Goal: Information Seeking & Learning: Check status

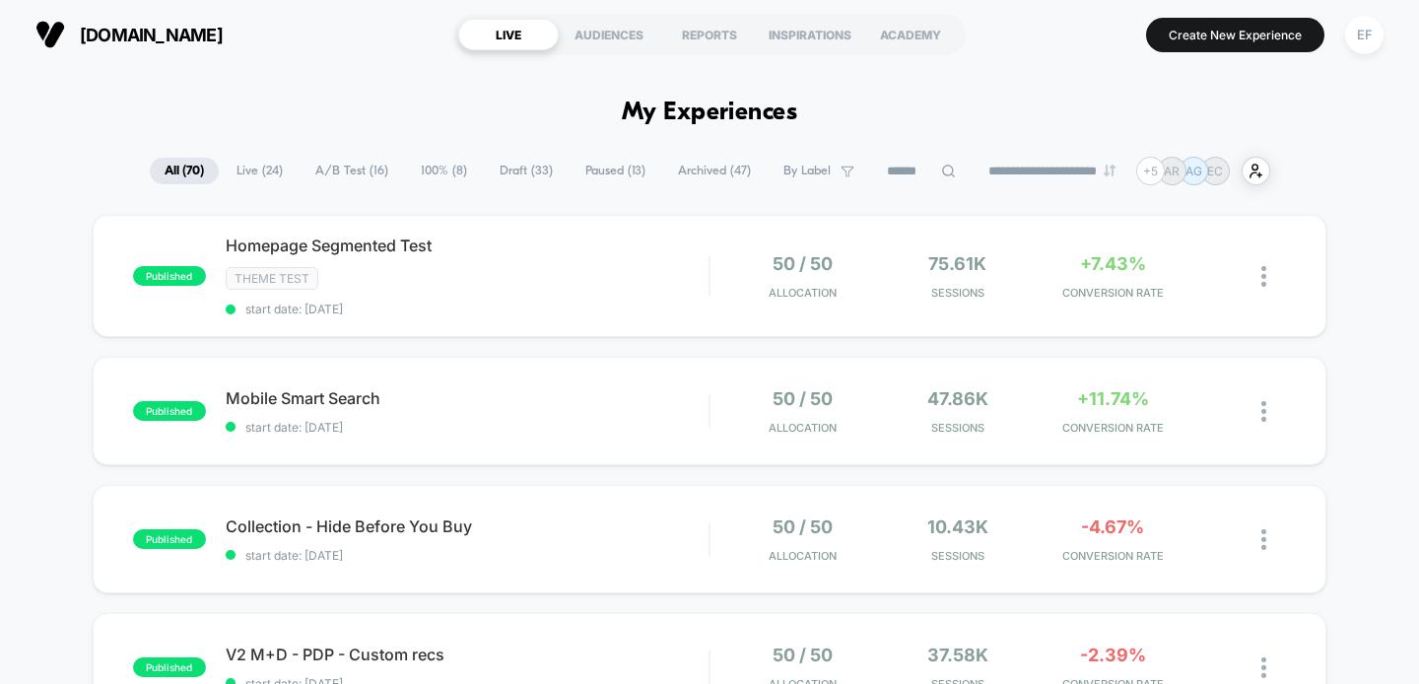
click at [347, 168] on span "A/B Test ( 16 )" at bounding box center [352, 171] width 103 height 27
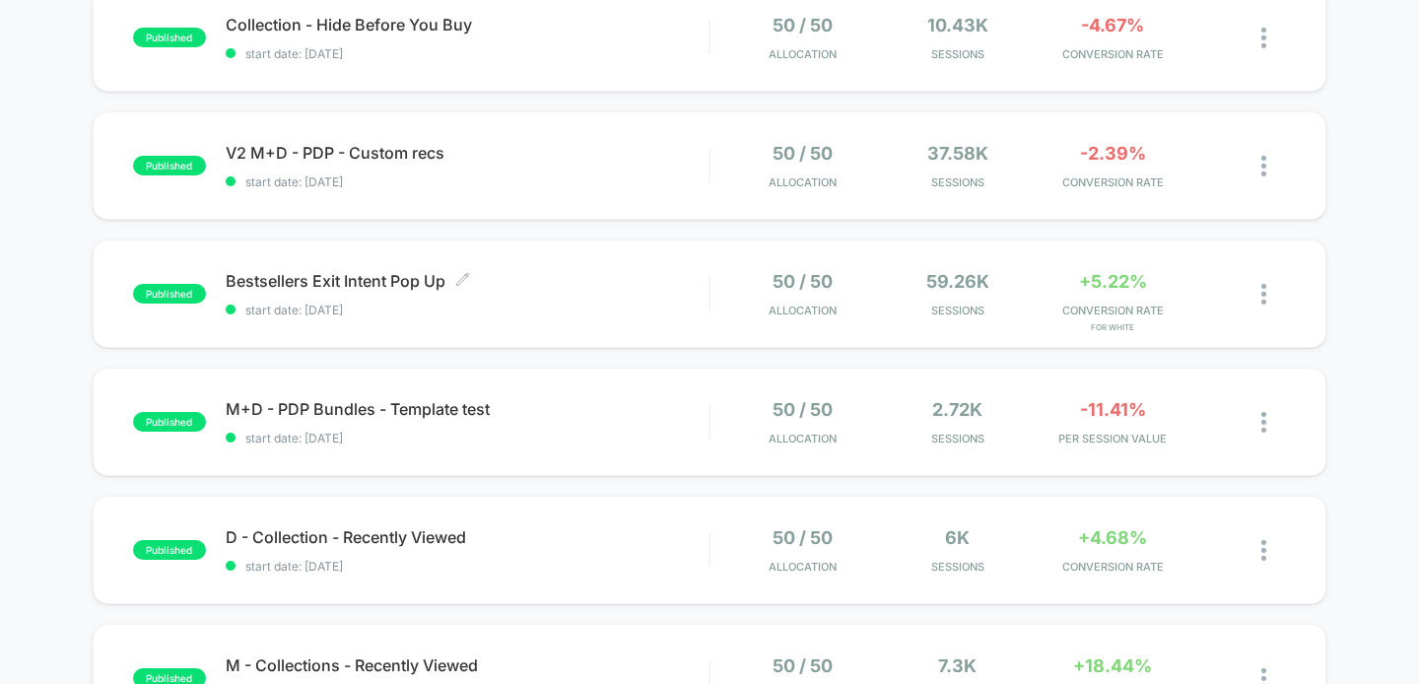
scroll to position [722, 0]
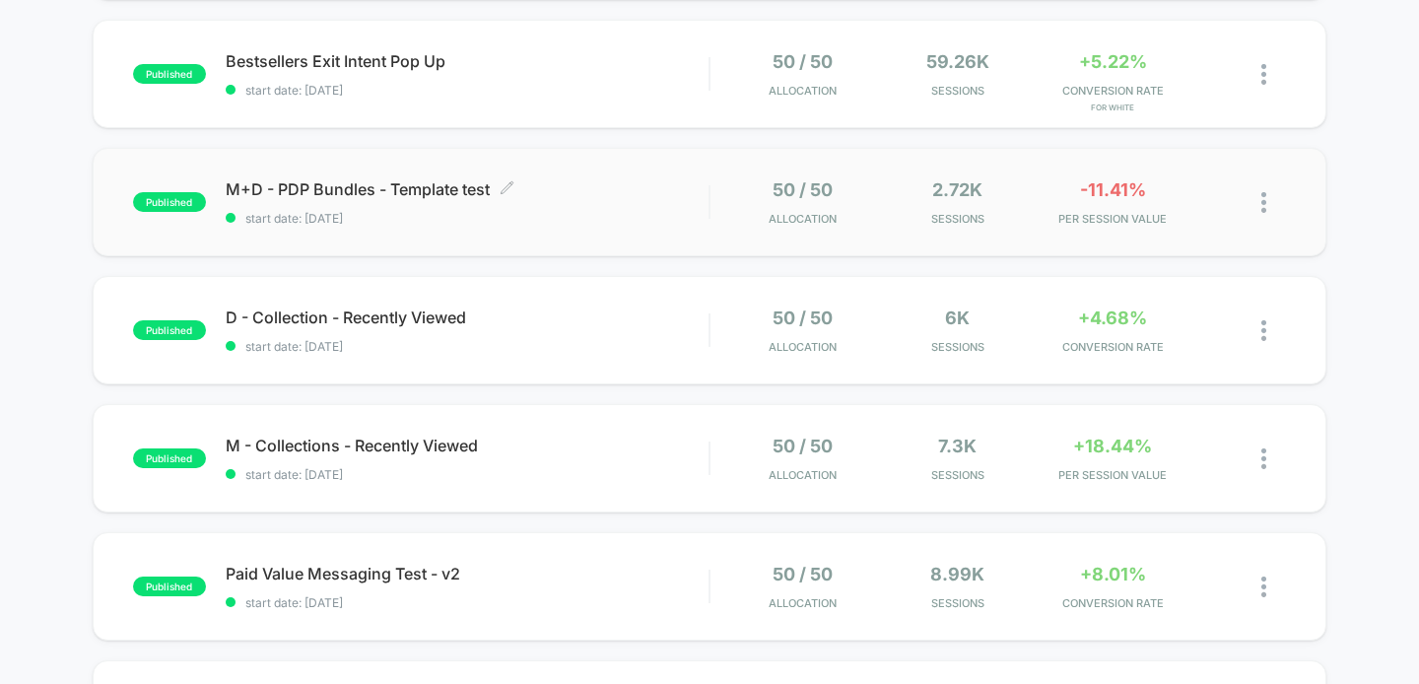
click at [576, 206] on div "M+D - PDP Bundles - Template test Click to edit experience details Click to edi…" at bounding box center [468, 202] width 484 height 46
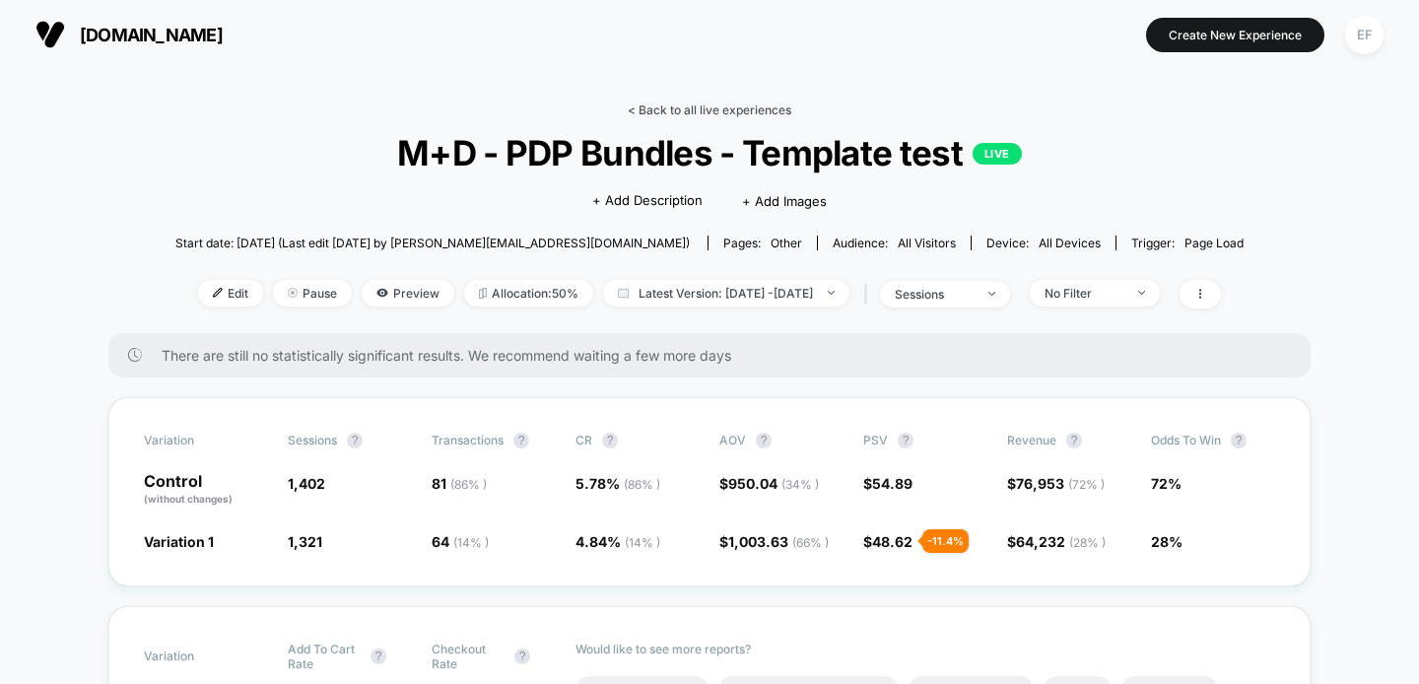
click at [656, 105] on link "< Back to all live experiences" at bounding box center [710, 110] width 164 height 15
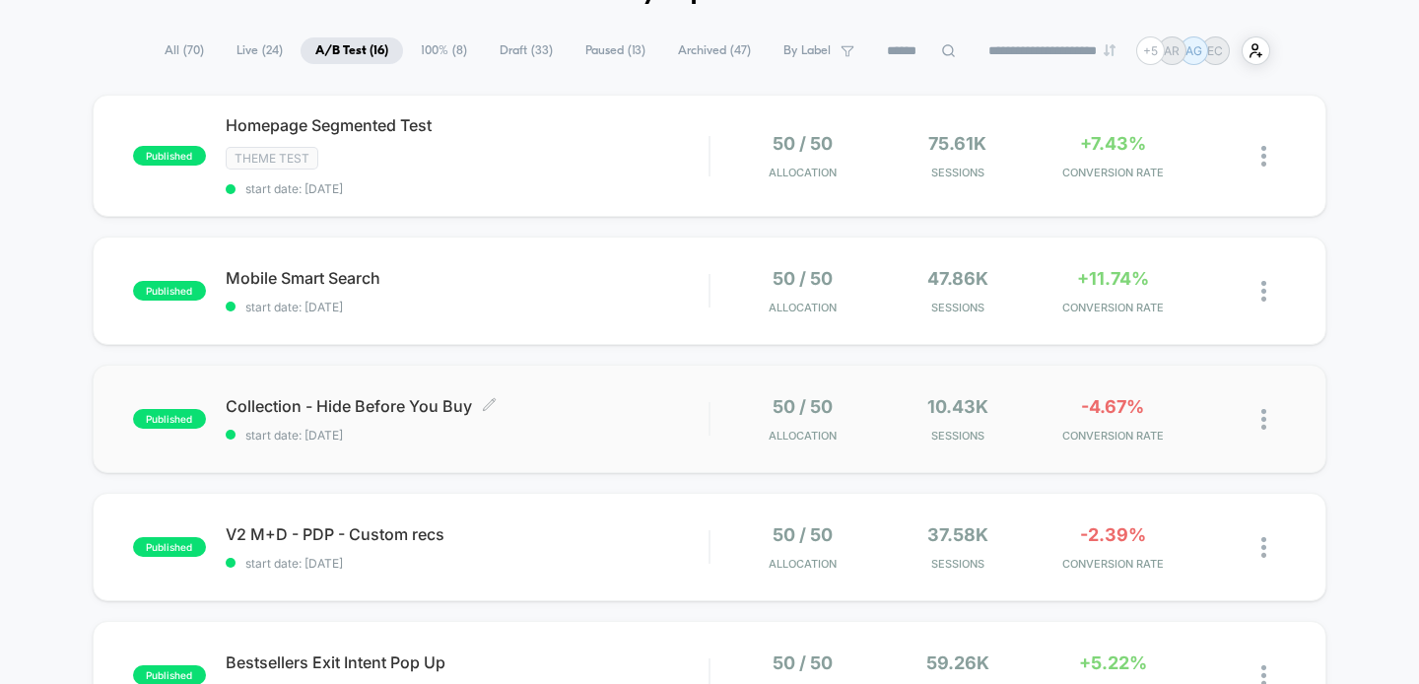
scroll to position [93, 0]
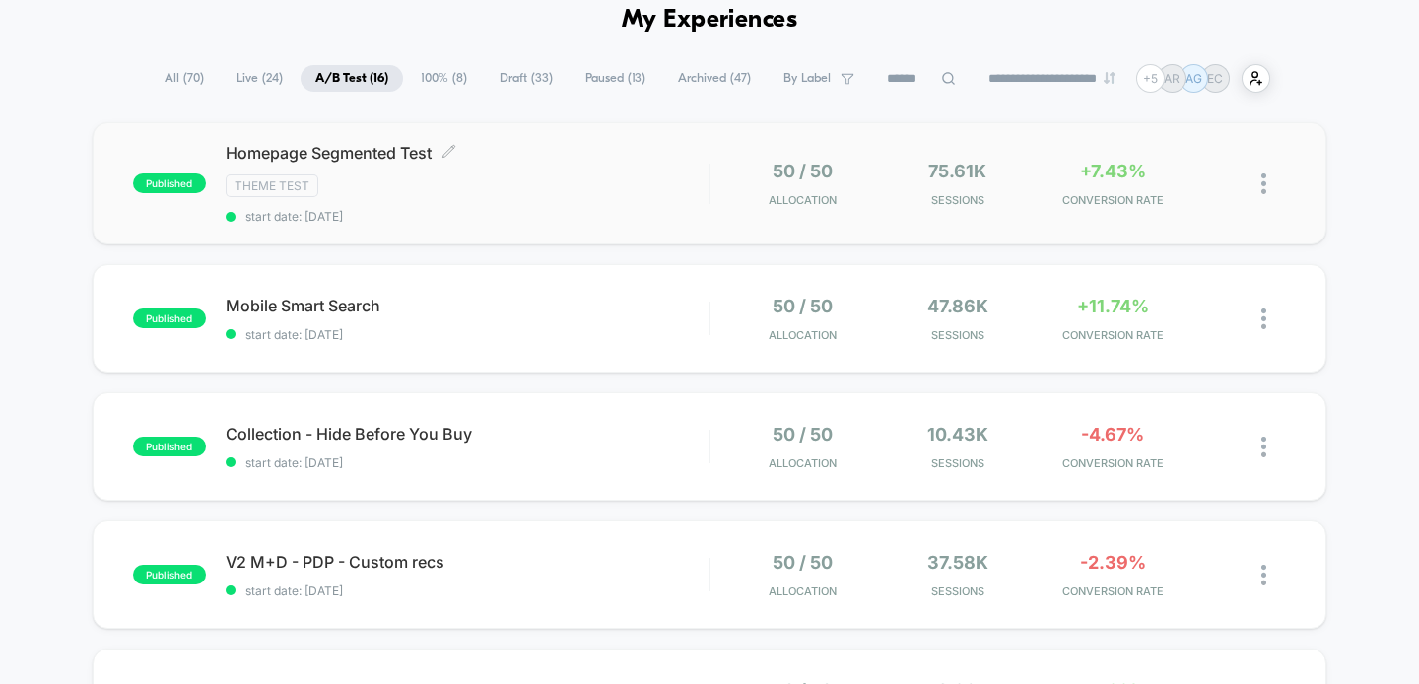
click at [585, 197] on div "Homepage Segmented Test Click to edit experience details Click to edit experien…" at bounding box center [468, 183] width 484 height 81
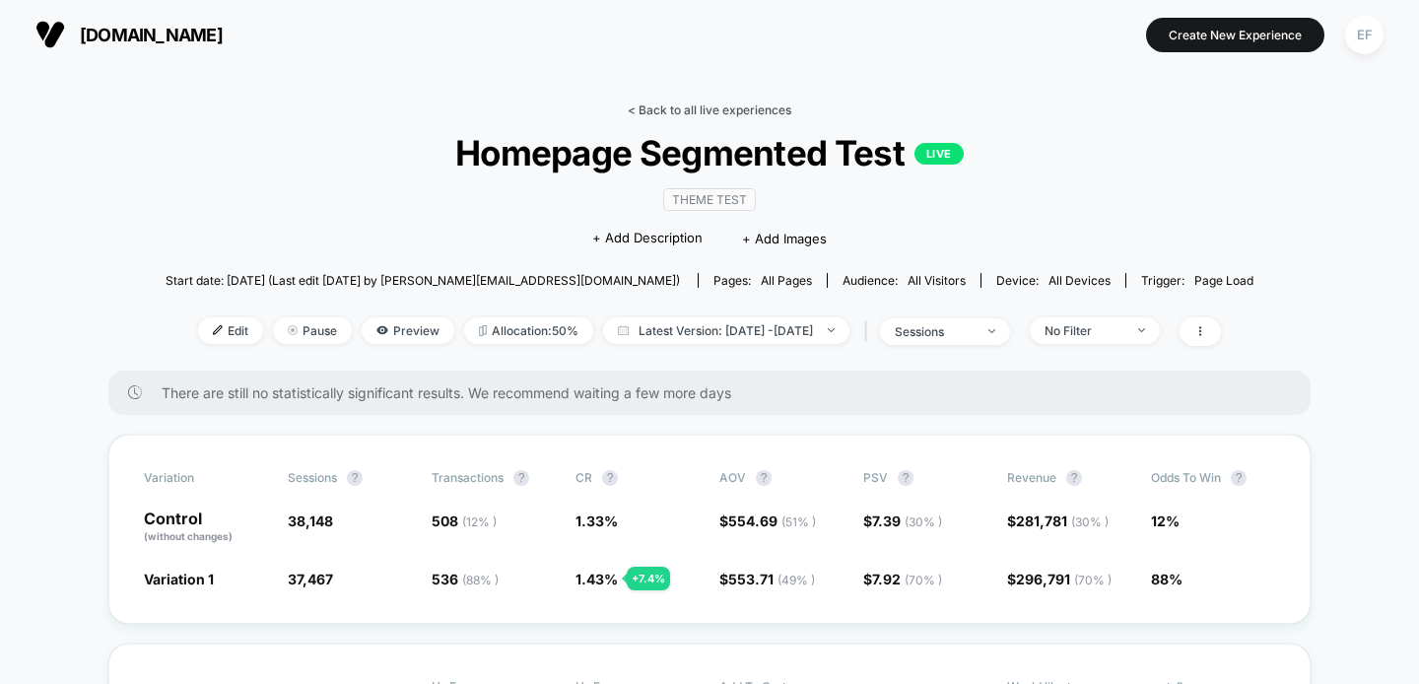
click at [690, 113] on link "< Back to all live experiences" at bounding box center [710, 110] width 164 height 15
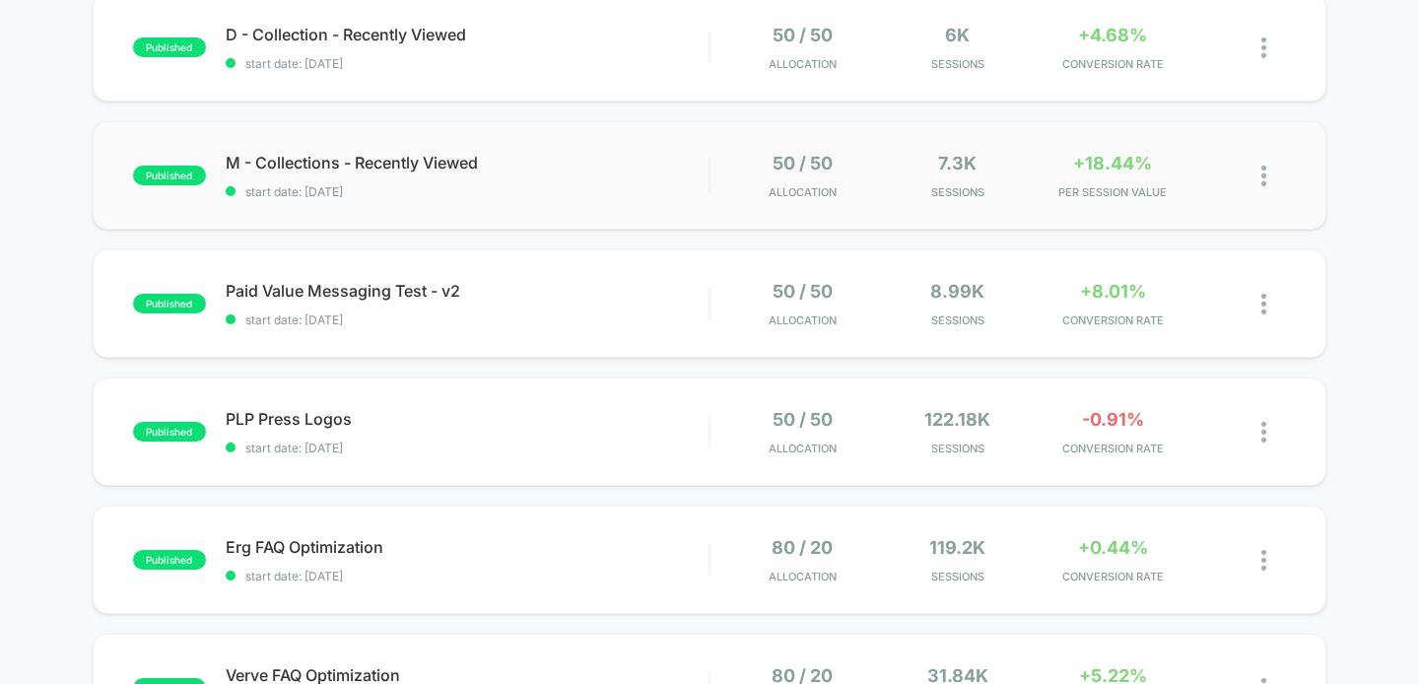
scroll to position [953, 0]
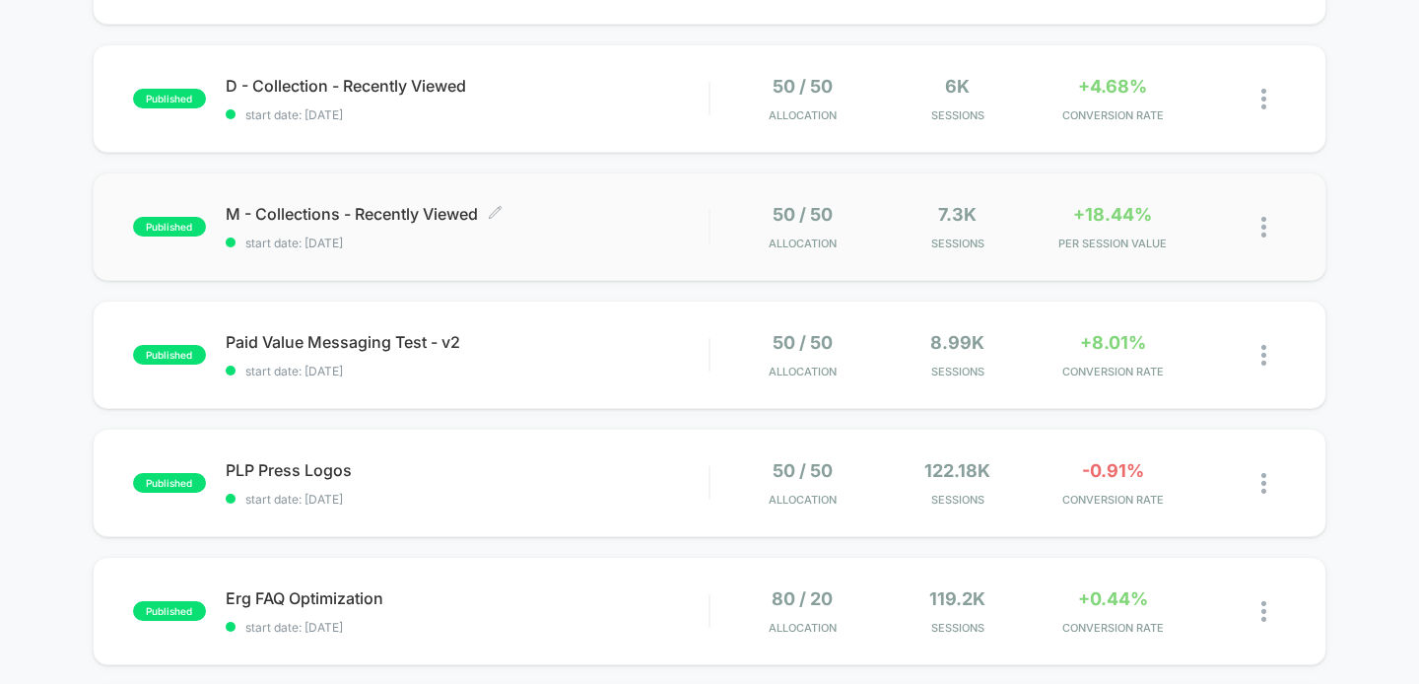
click at [636, 222] on div "M - Collections - Recently Viewed Click to edit experience details Click to edi…" at bounding box center [468, 227] width 484 height 46
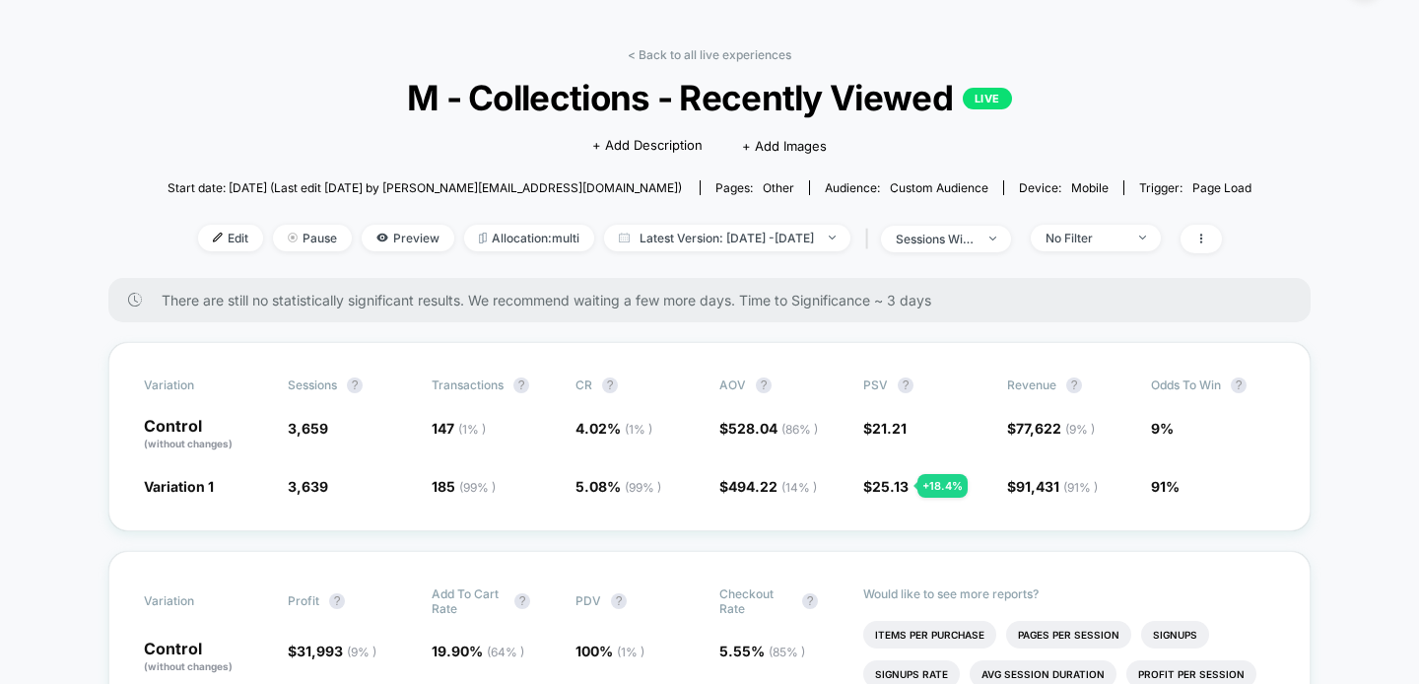
scroll to position [53, 0]
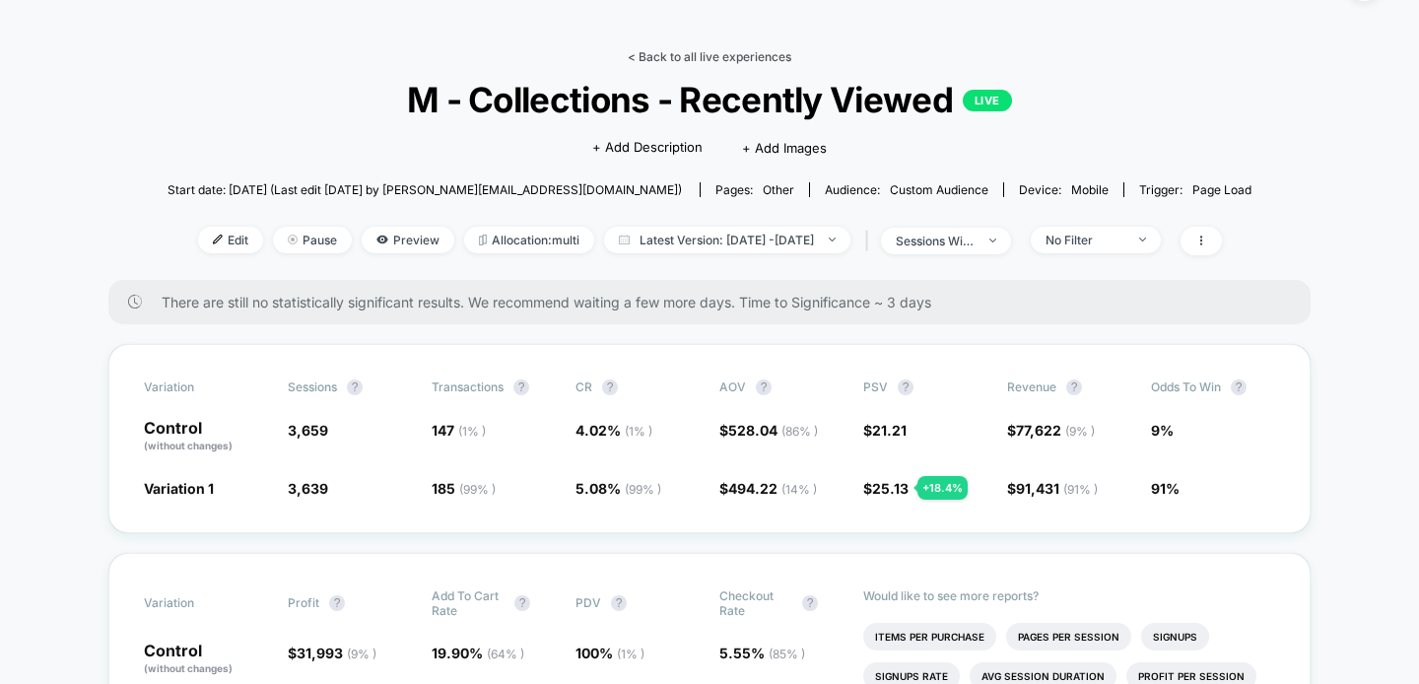
click at [762, 57] on link "< Back to all live experiences" at bounding box center [710, 56] width 164 height 15
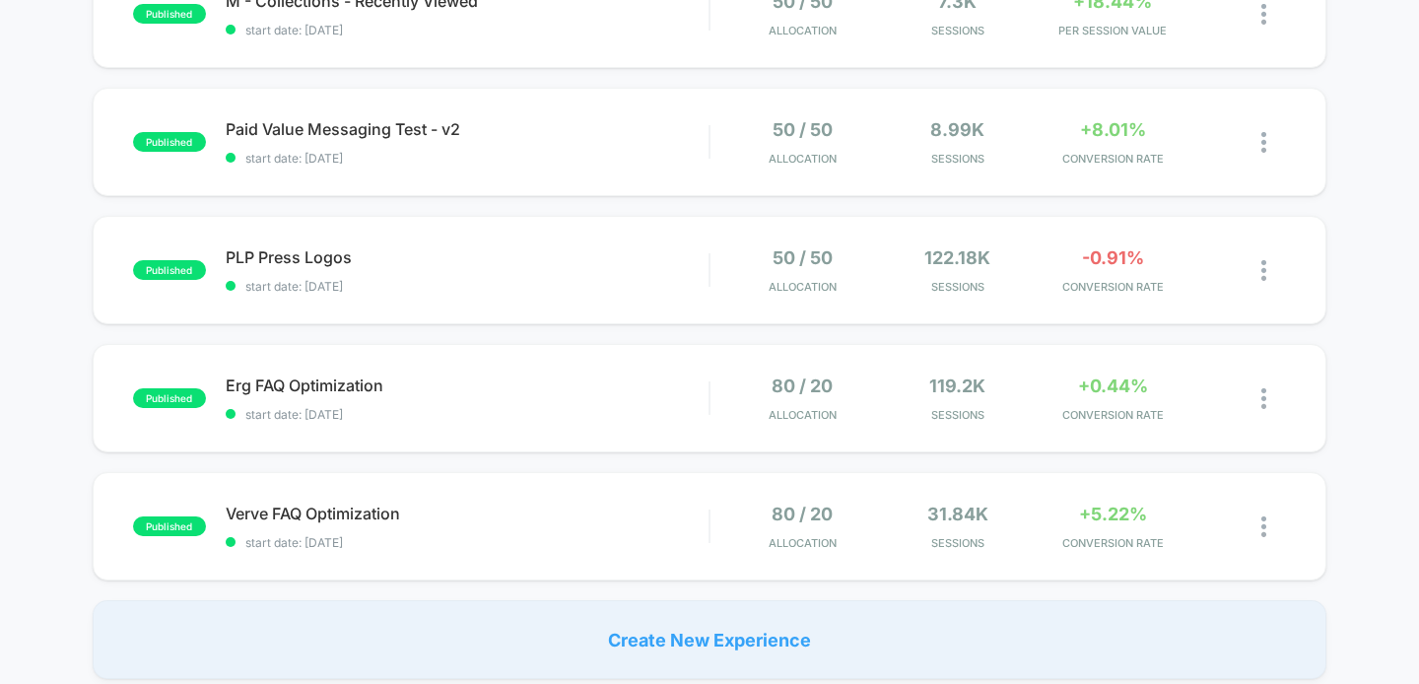
scroll to position [1178, 0]
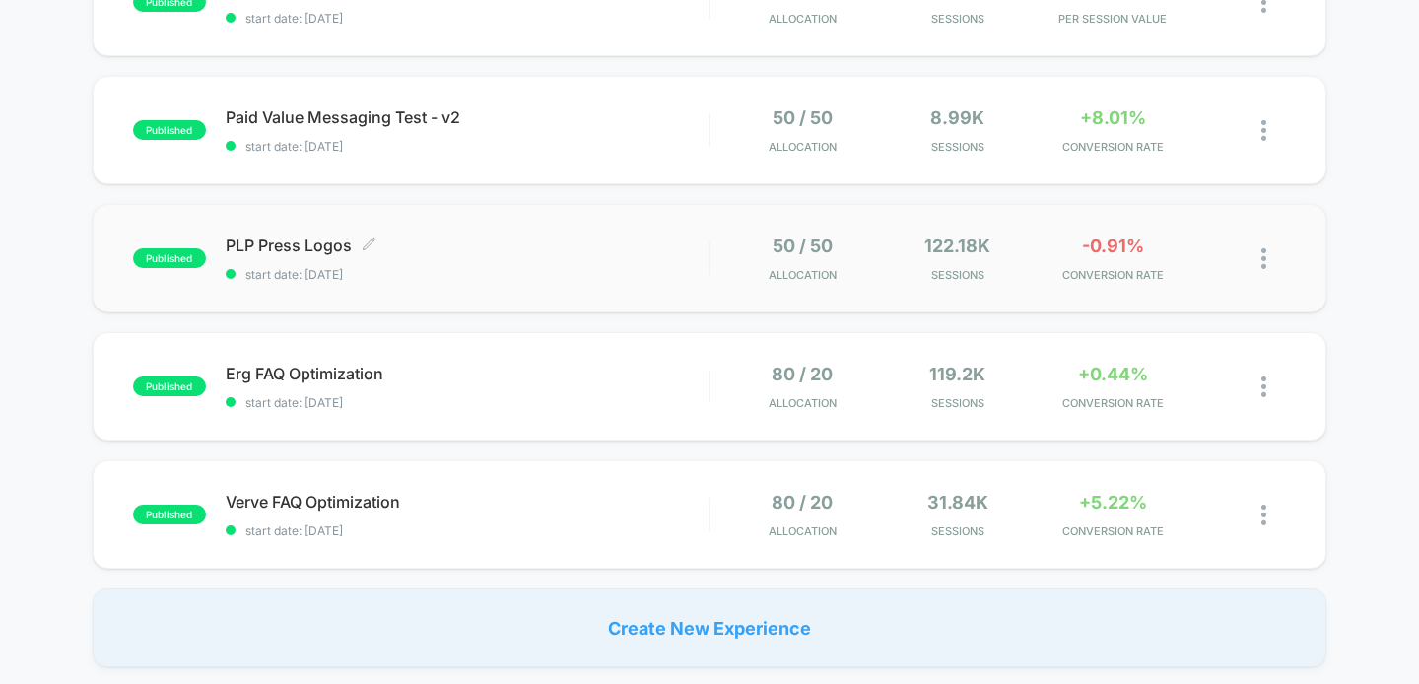
click at [694, 276] on span "start date: [DATE]" at bounding box center [468, 274] width 484 height 15
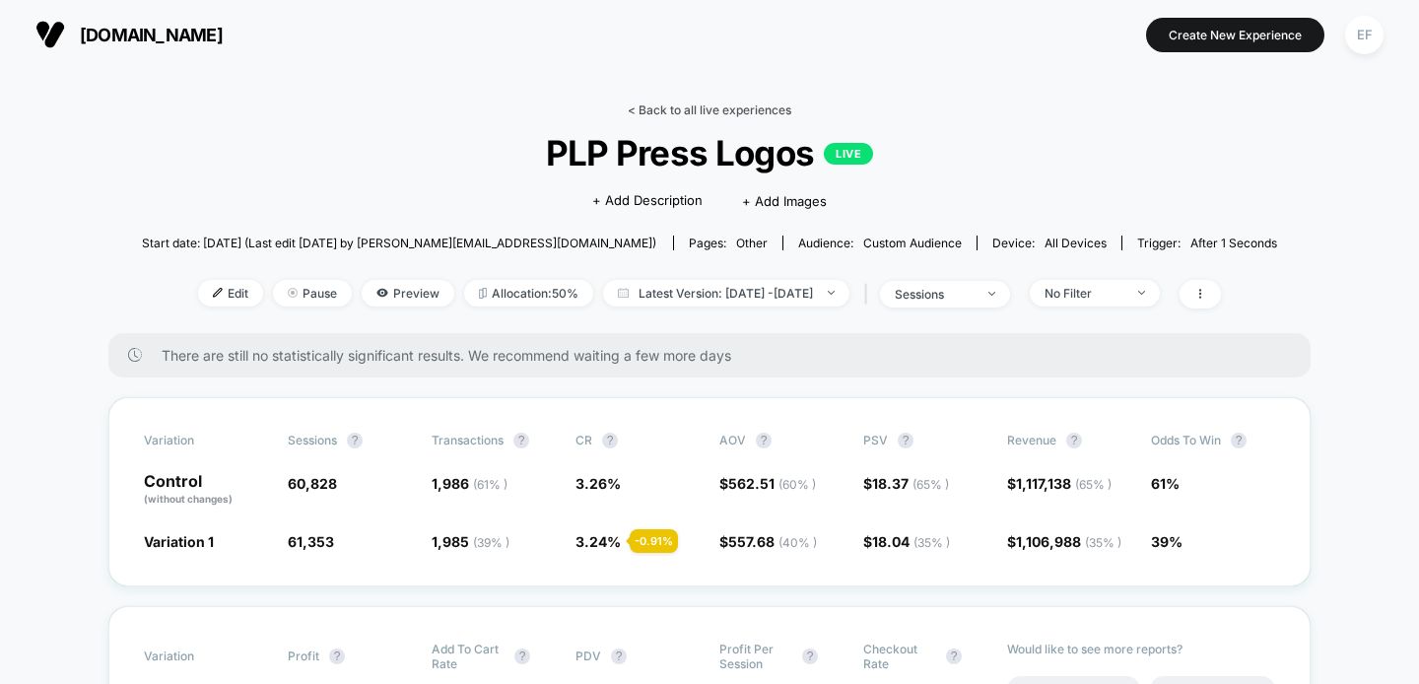
click at [724, 108] on link "< Back to all live experiences" at bounding box center [710, 110] width 164 height 15
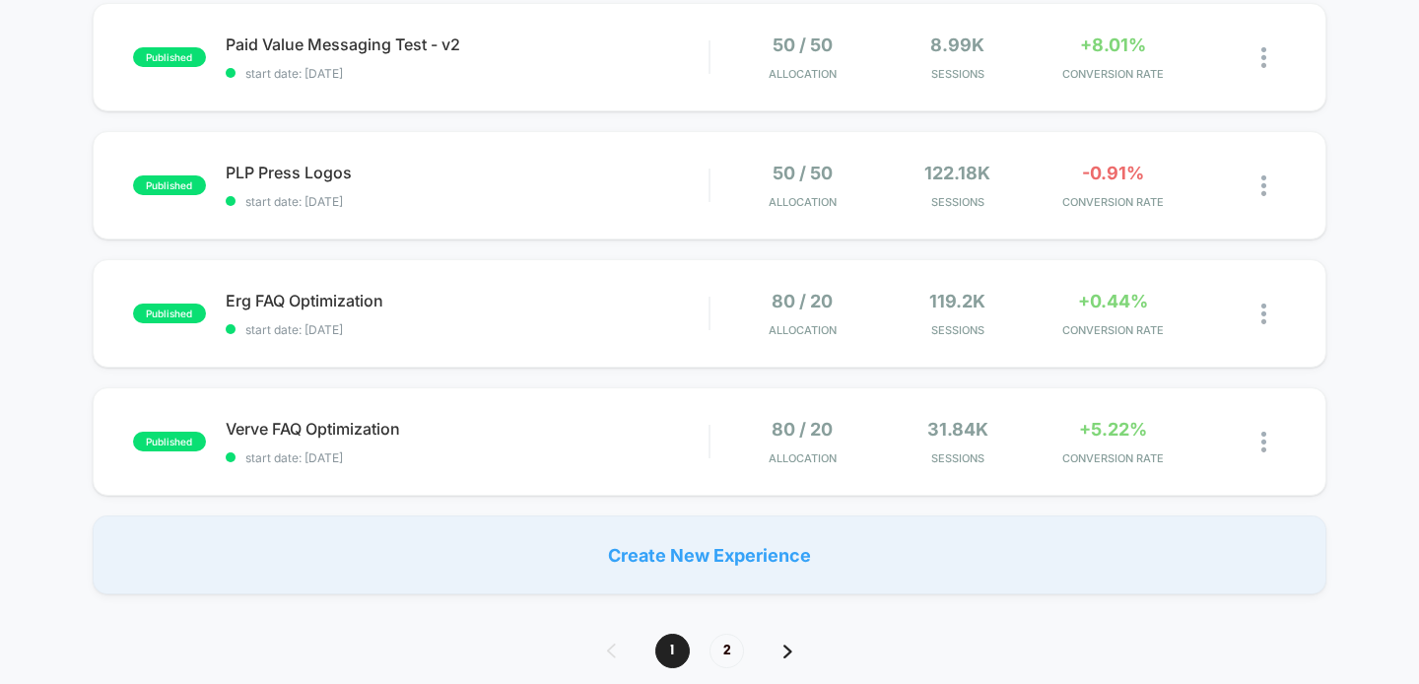
scroll to position [1125, 0]
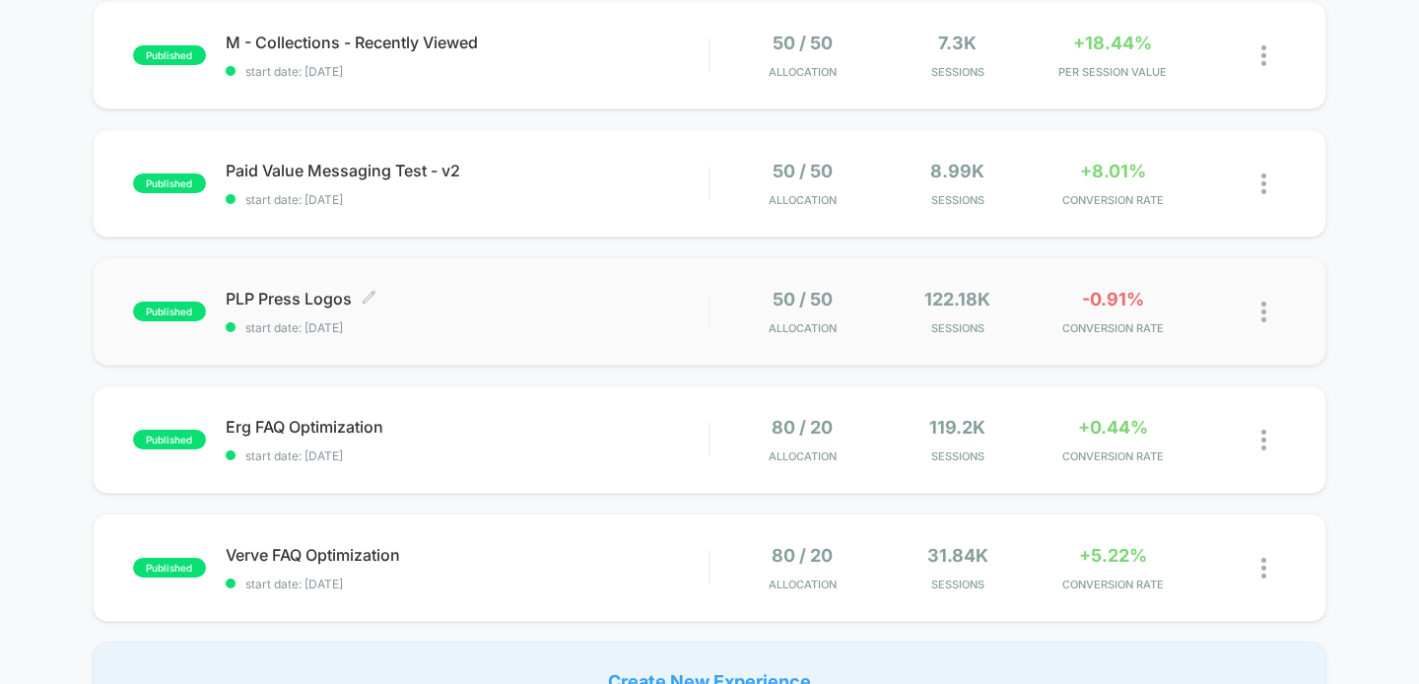
click at [642, 310] on div "PLP Press Logos Click to edit experience details Click to edit experience detai…" at bounding box center [468, 312] width 484 height 46
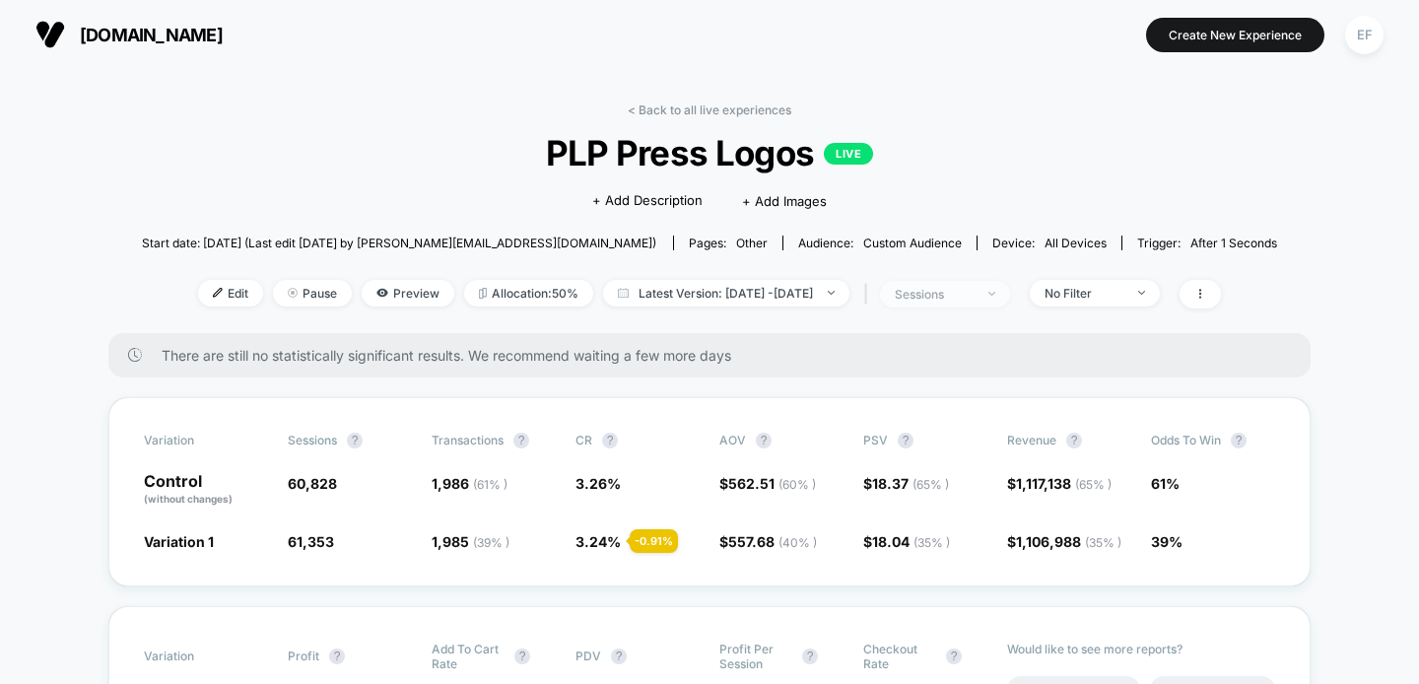
click at [959, 297] on div "sessions" at bounding box center [934, 294] width 79 height 15
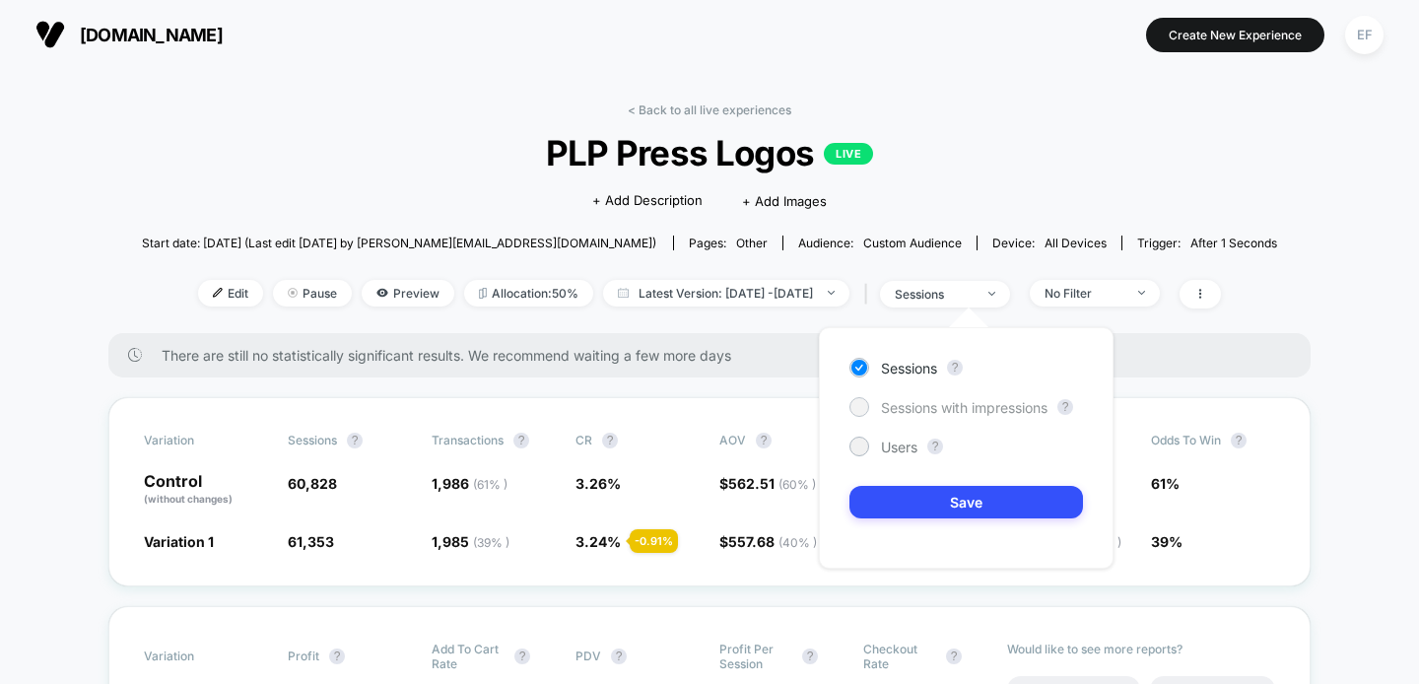
click at [907, 407] on span "Sessions with impressions" at bounding box center [964, 407] width 167 height 17
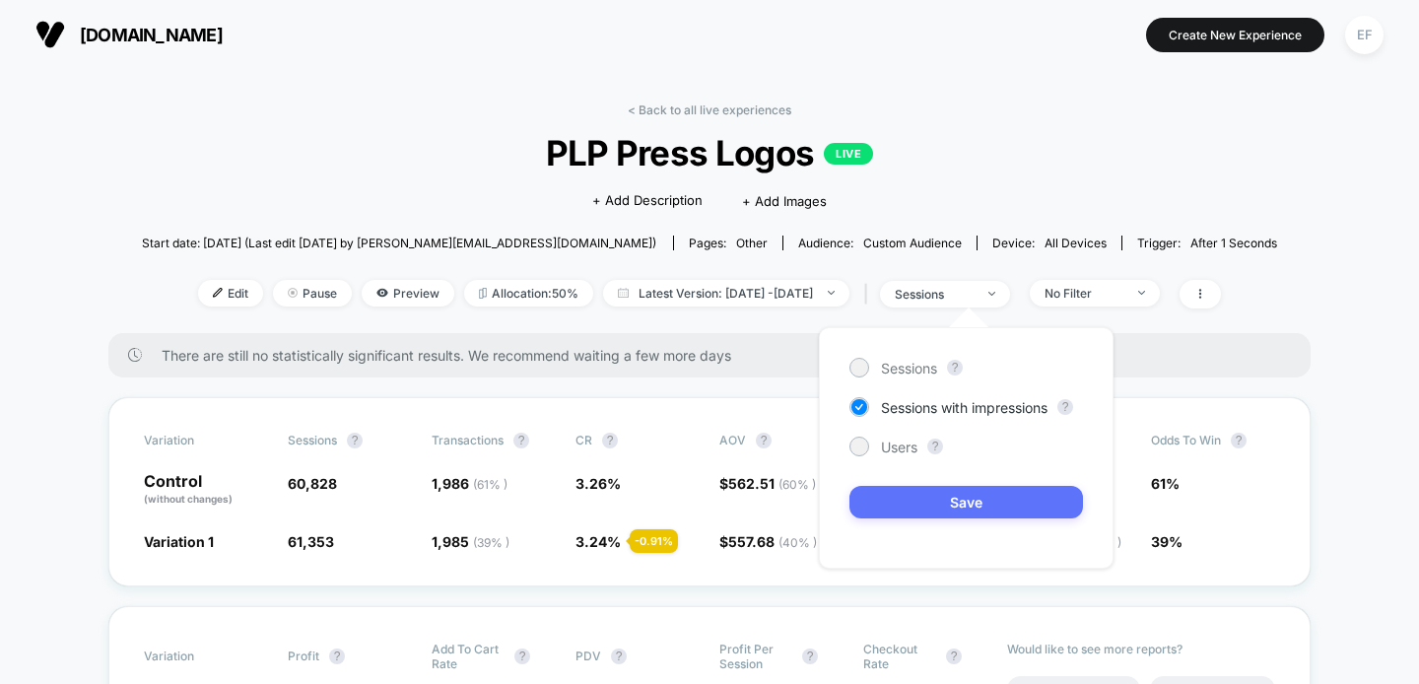
click at [903, 502] on button "Save" at bounding box center [967, 502] width 234 height 33
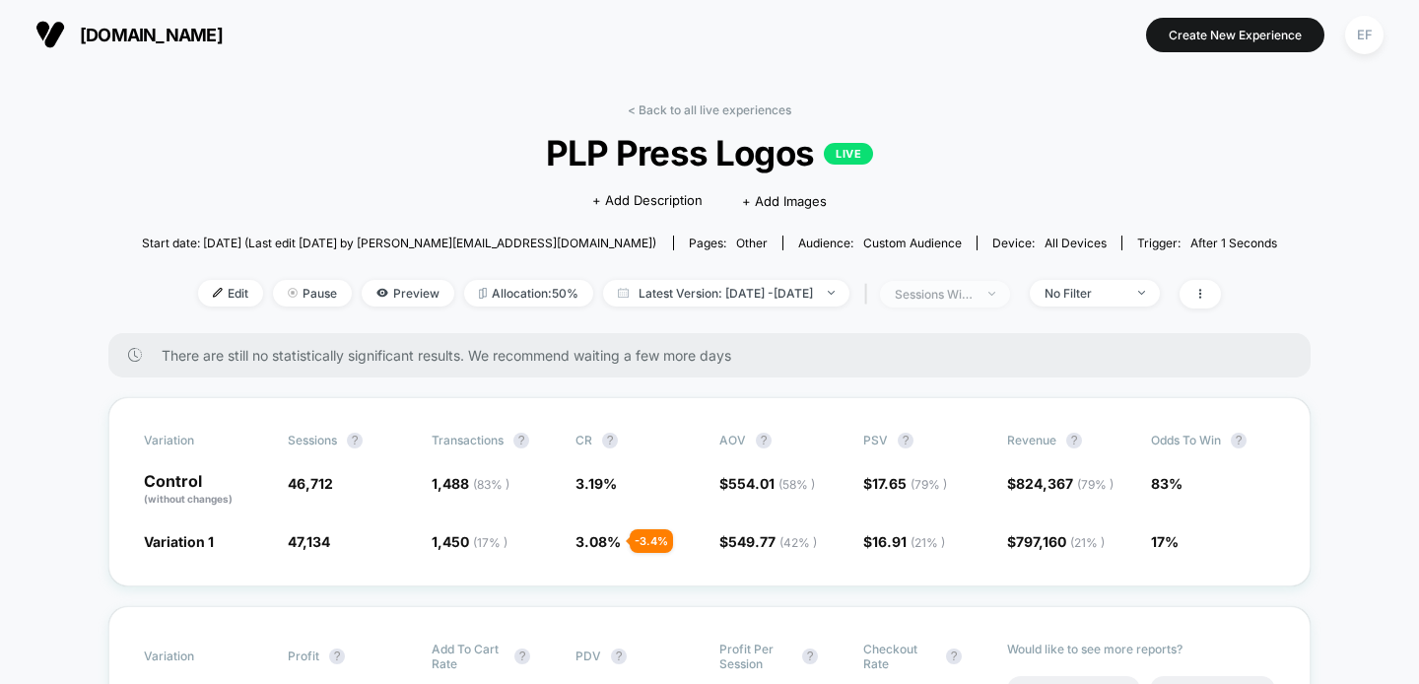
click at [1010, 285] on span "sessions with impression" at bounding box center [945, 294] width 130 height 27
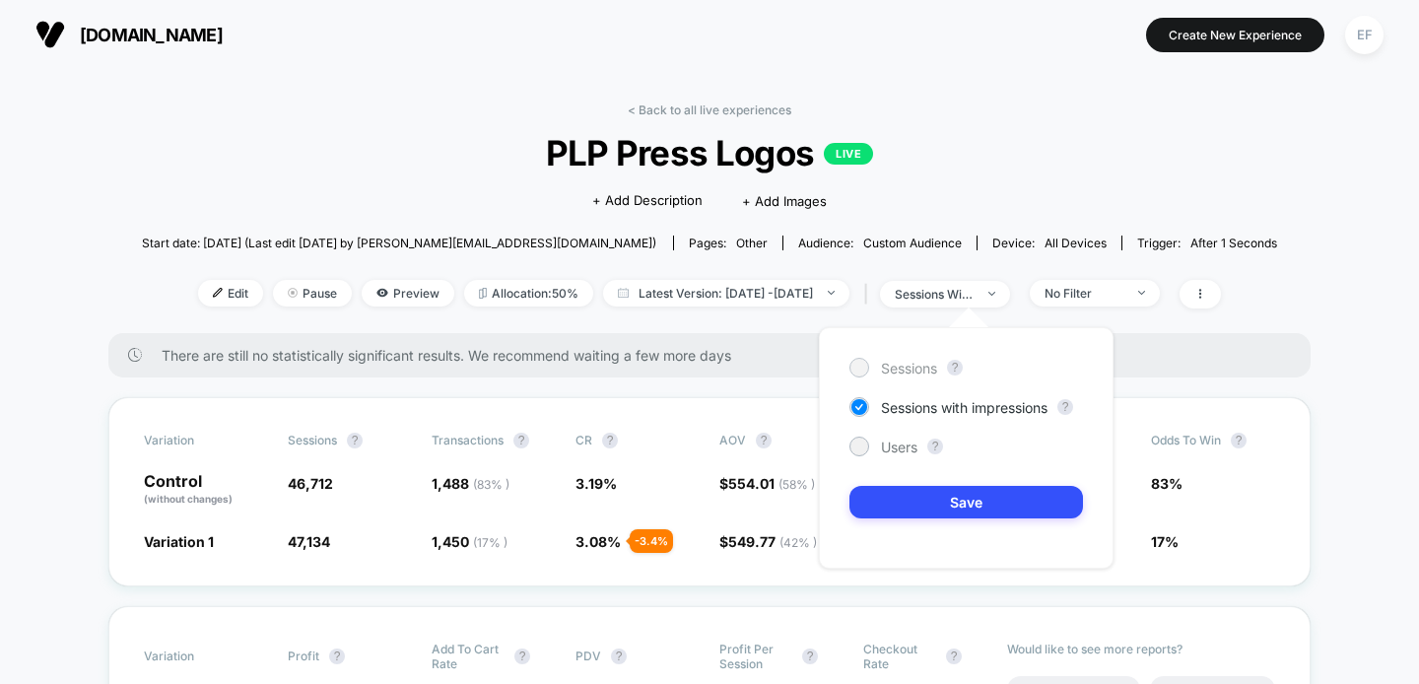
click at [912, 364] on span "Sessions" at bounding box center [909, 368] width 56 height 17
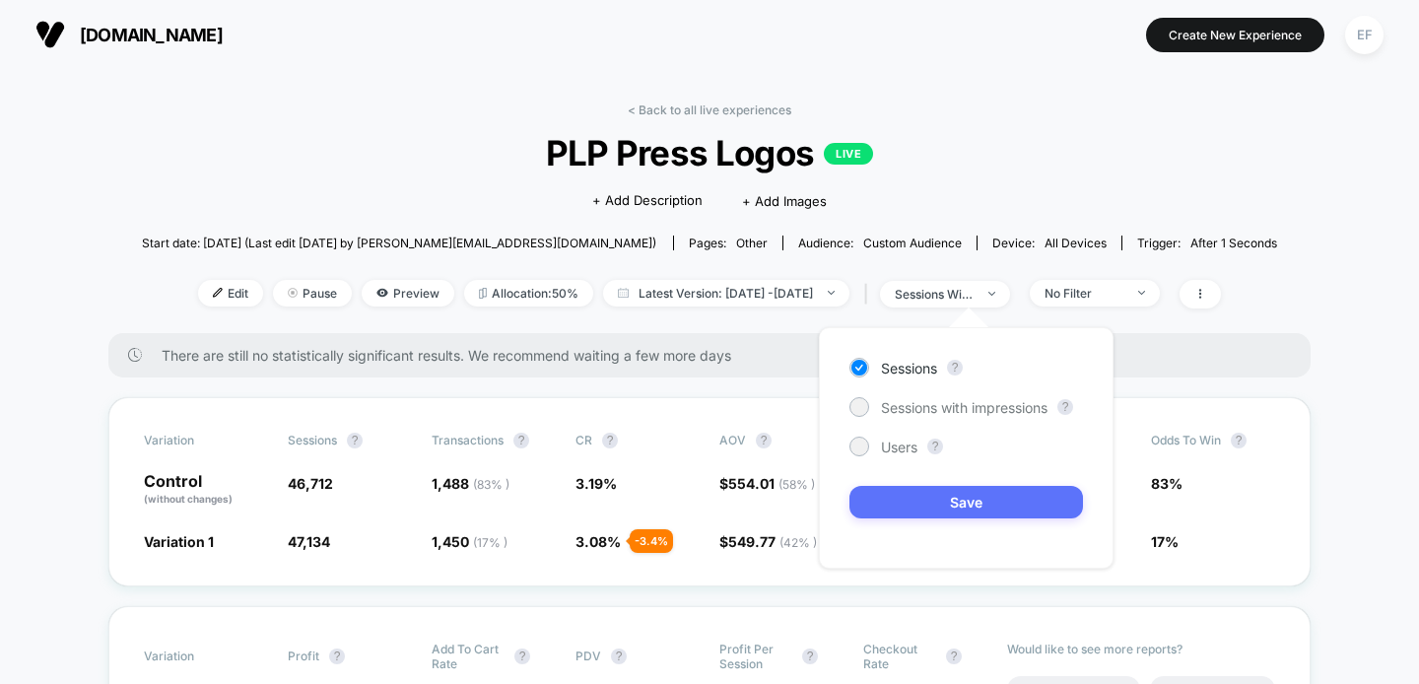
click at [911, 507] on button "Save" at bounding box center [967, 502] width 234 height 33
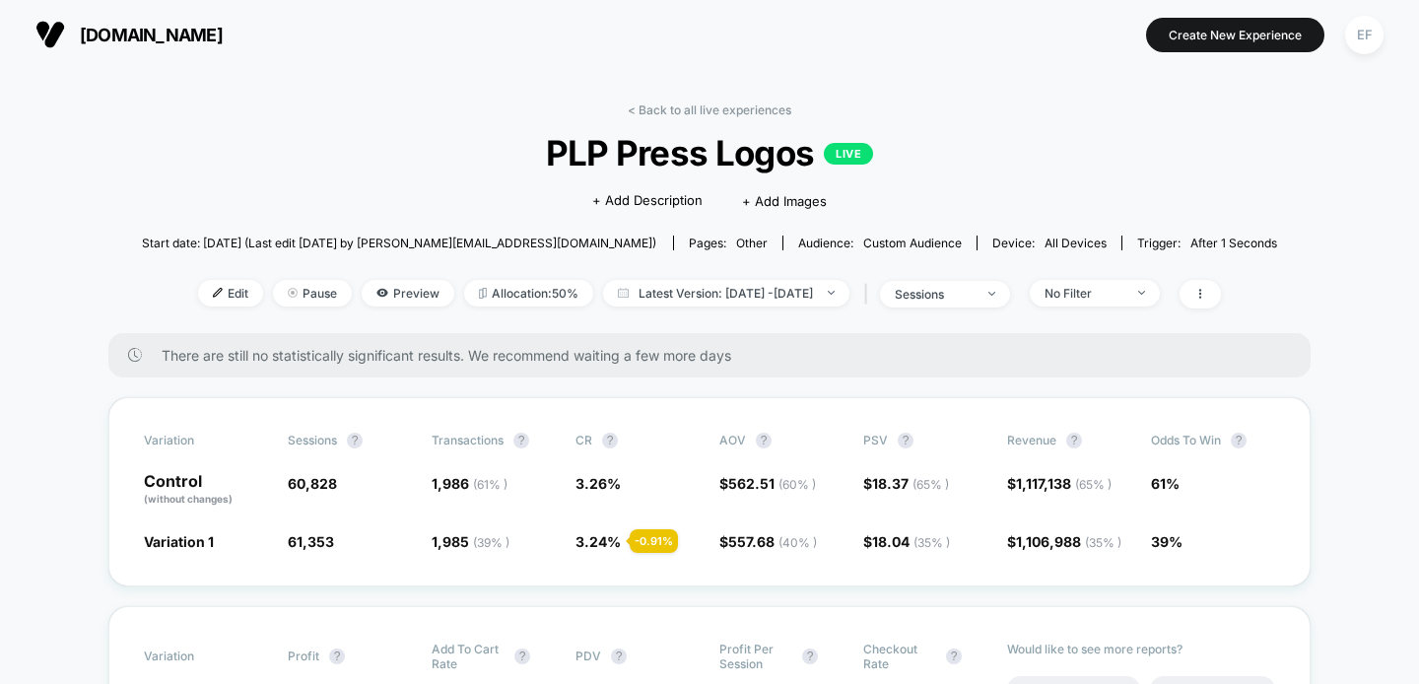
click at [764, 104] on link "< Back to all live experiences" at bounding box center [710, 110] width 164 height 15
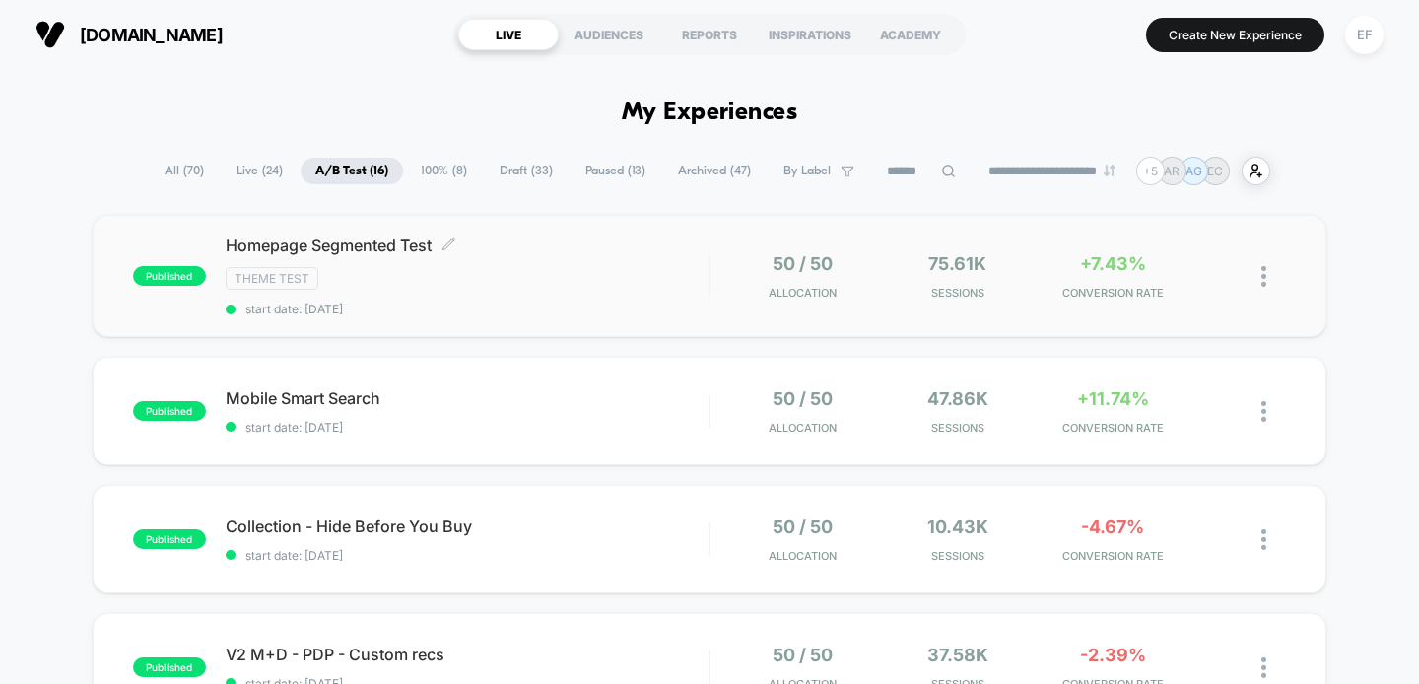
click at [699, 289] on div "Homepage Segmented Test Click to edit experience details Click to edit experien…" at bounding box center [468, 276] width 484 height 81
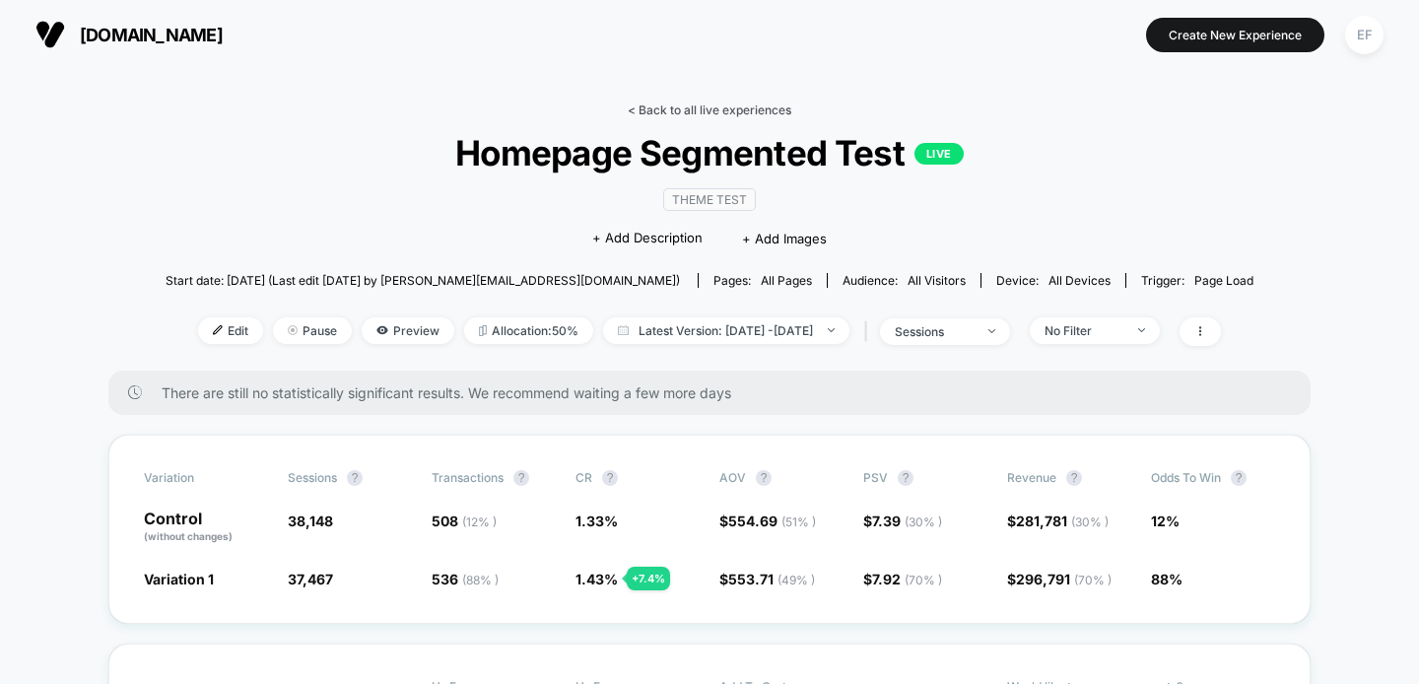
click at [740, 107] on link "< Back to all live experiences" at bounding box center [710, 110] width 164 height 15
